Goal: Task Accomplishment & Management: Manage account settings

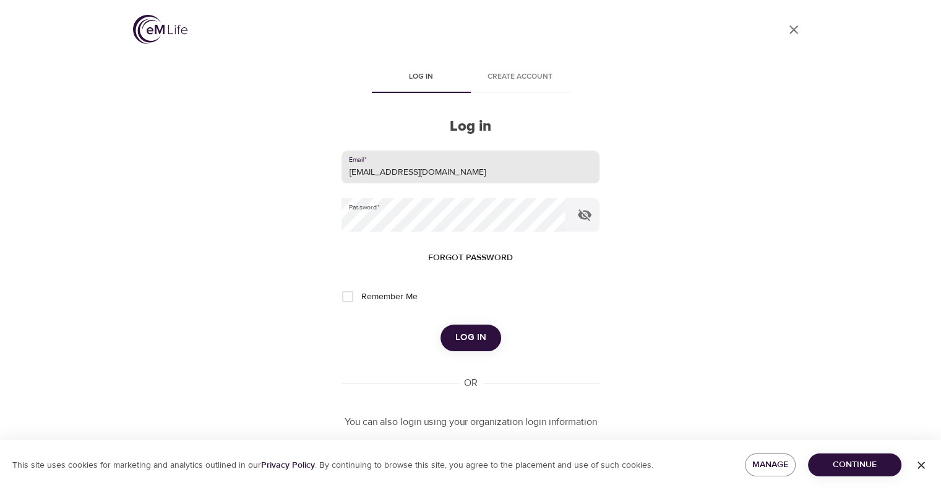
click at [346, 175] on input "leclercs@aetna.com" at bounding box center [470, 166] width 257 height 33
drag, startPoint x: 466, startPoint y: 155, endPoint x: 208, endPoint y: 231, distance: 268.9
click at [208, 230] on div "User Profile Log in Create account Log in Email   * wleclercs@aetna.com Passwor…" at bounding box center [471, 245] width 706 height 490
type input "whispersll@cox.net"
click at [296, 242] on div "User Profile Log in Create account Log in Email   * whispersll@cox.net Password…" at bounding box center [471, 245] width 706 height 490
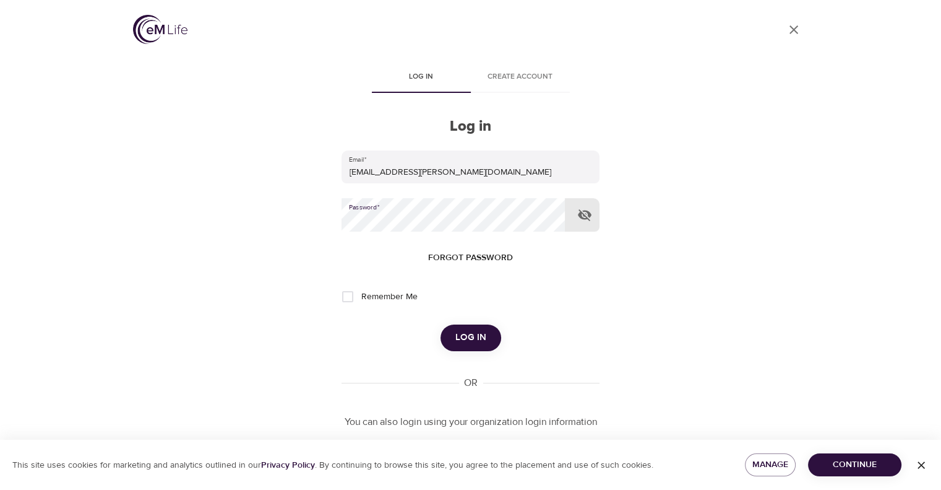
click at [441, 324] on button "Log in" at bounding box center [471, 337] width 61 height 26
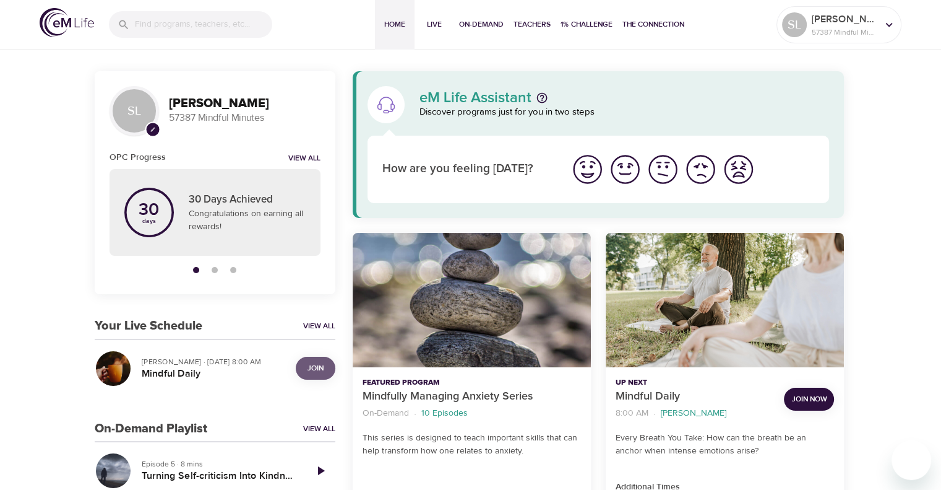
click at [311, 363] on span "Join" at bounding box center [316, 367] width 16 height 13
